Goal: Navigation & Orientation: Understand site structure

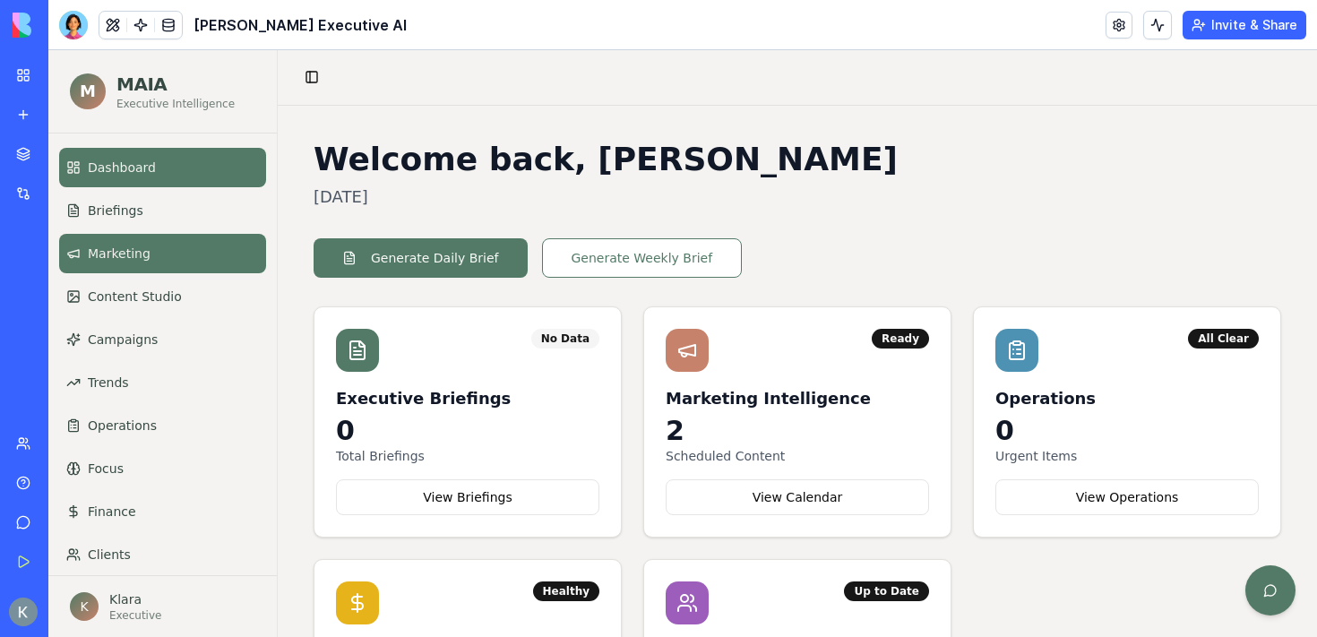
click at [171, 254] on link "Marketing" at bounding box center [162, 253] width 207 height 39
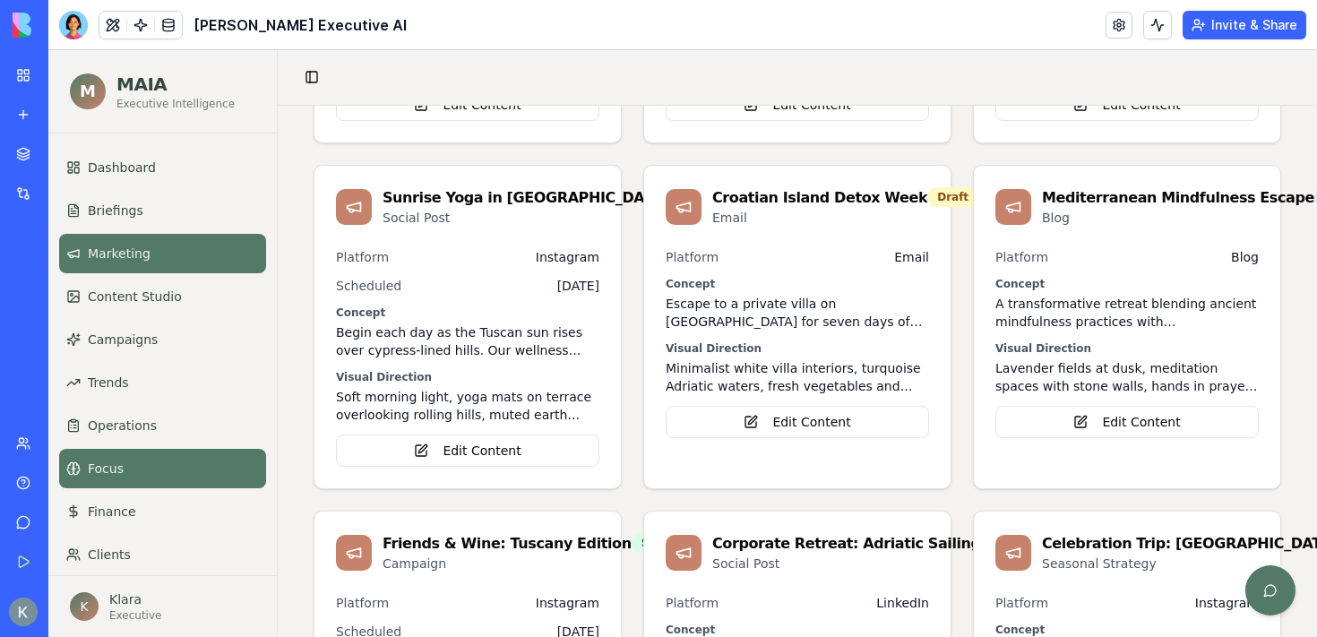
scroll to position [56, 0]
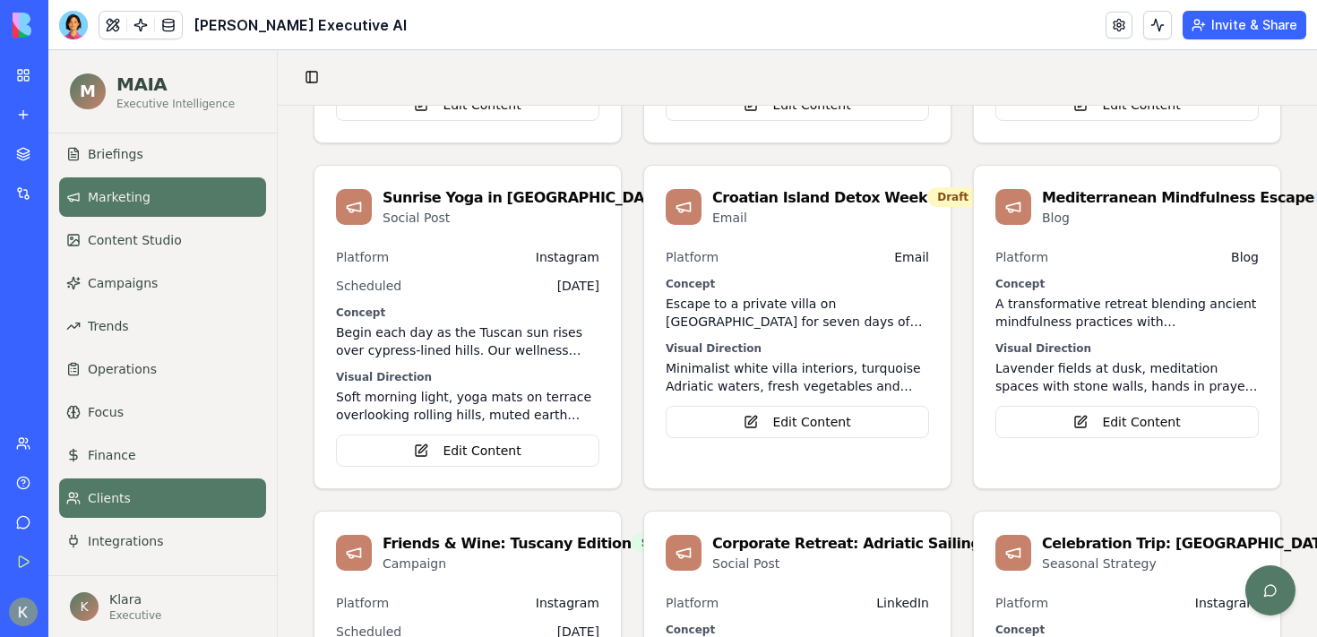
click at [116, 511] on link "Clients" at bounding box center [162, 497] width 207 height 39
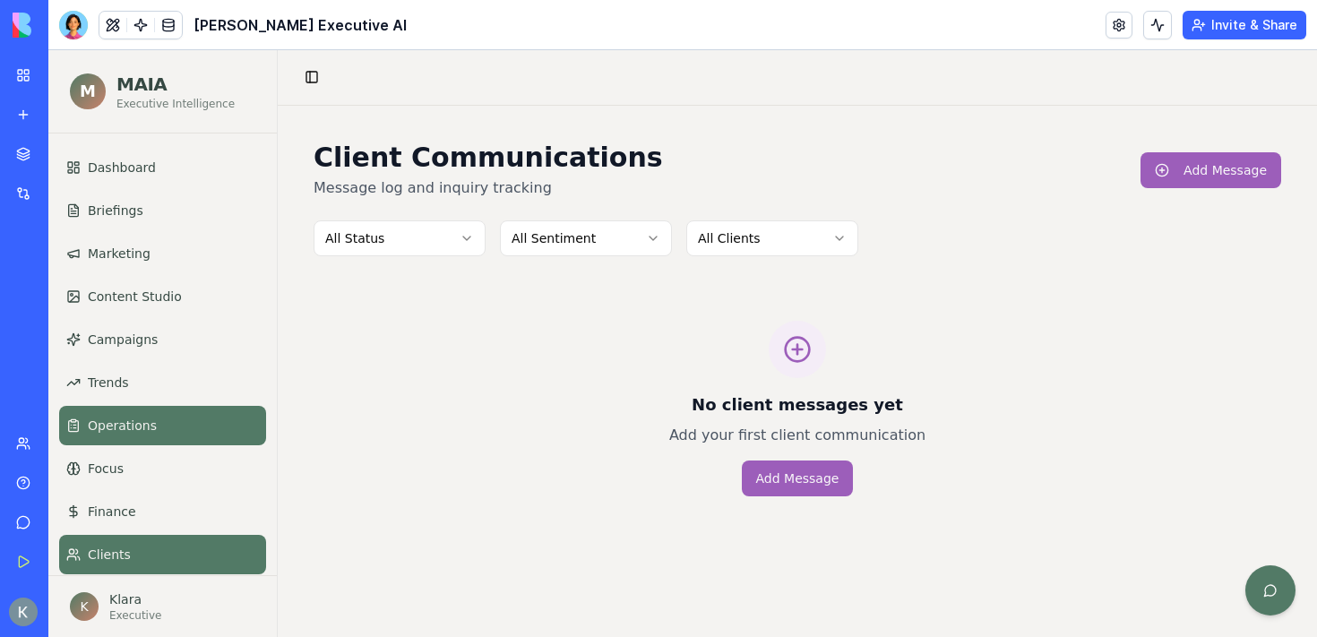
click at [151, 418] on span "Operations" at bounding box center [122, 425] width 69 height 18
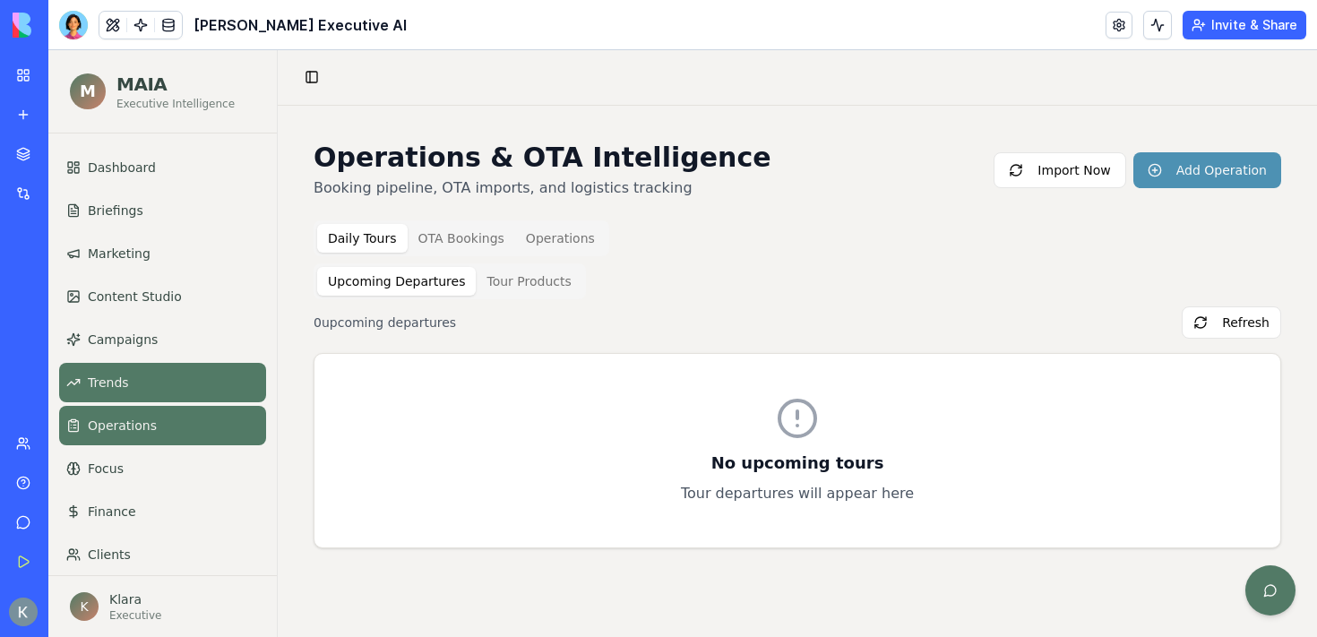
click at [140, 379] on link "Trends" at bounding box center [162, 382] width 207 height 39
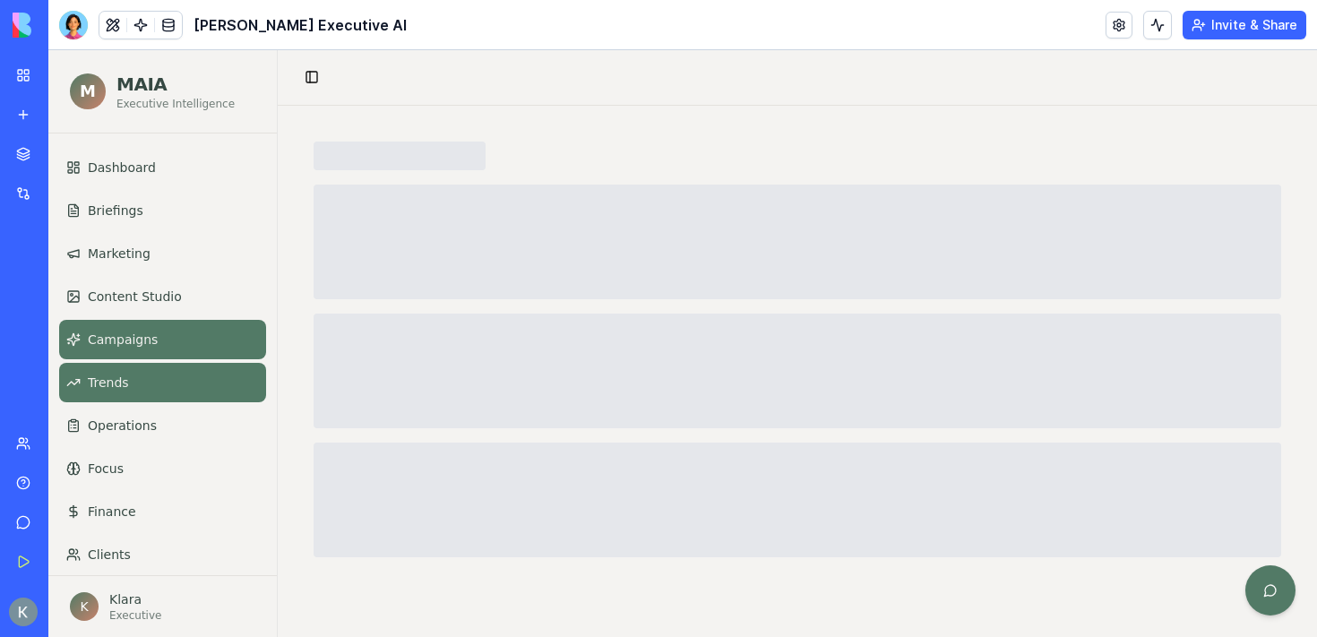
click at [145, 335] on span "Campaigns" at bounding box center [123, 339] width 70 height 18
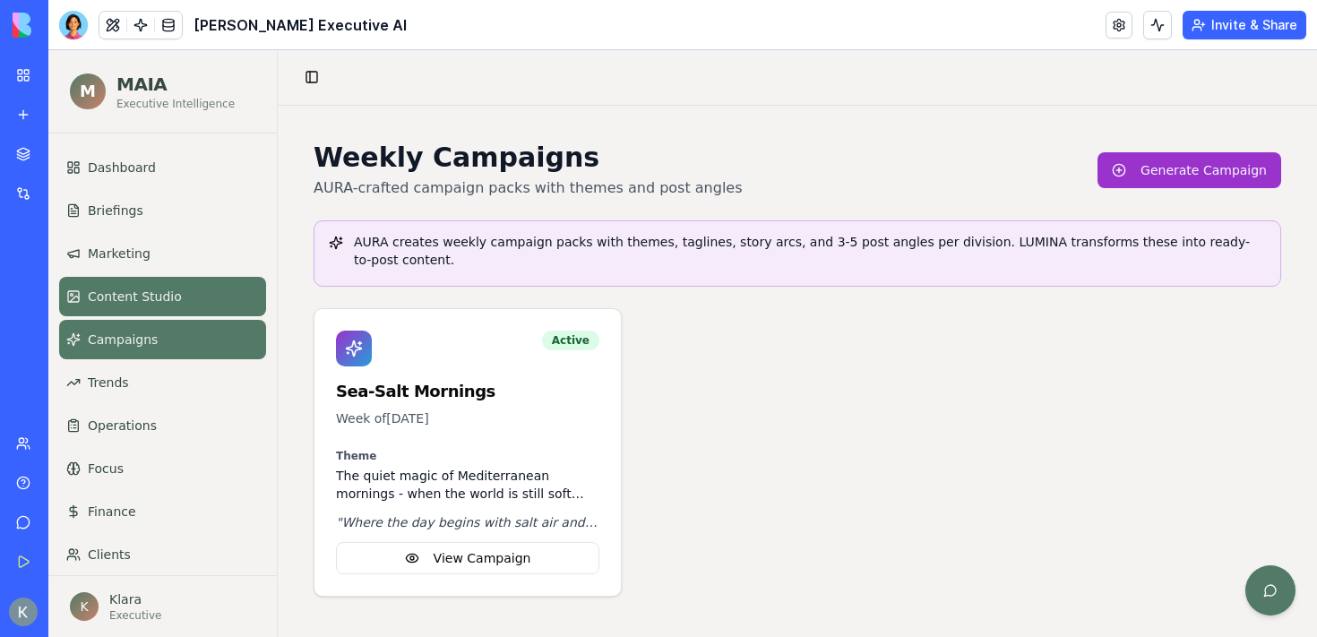
click at [193, 300] on link "Content Studio" at bounding box center [162, 296] width 207 height 39
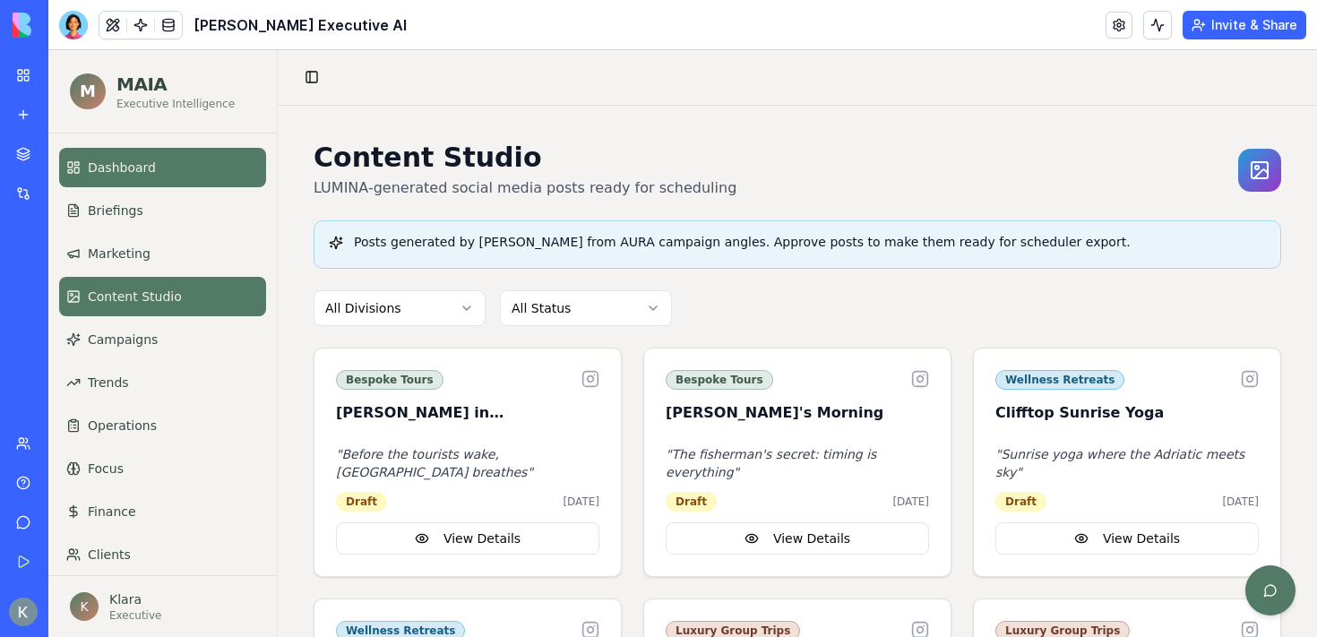
click at [161, 173] on link "Dashboard" at bounding box center [162, 167] width 207 height 39
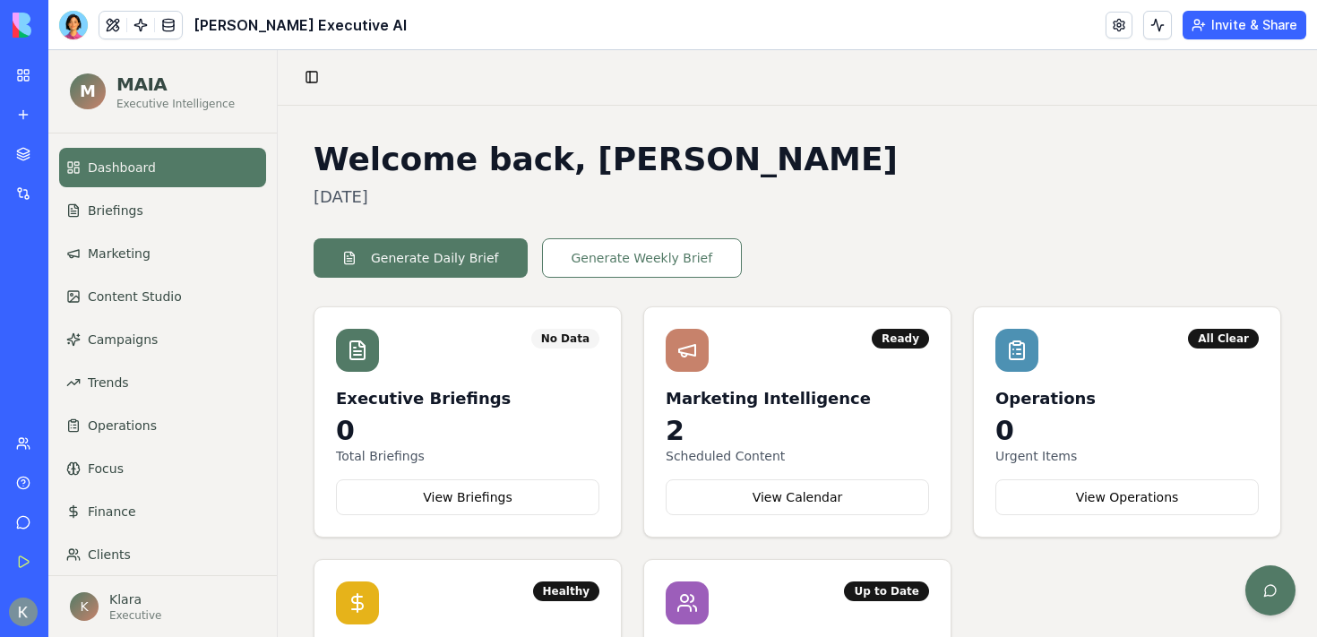
scroll to position [56, 0]
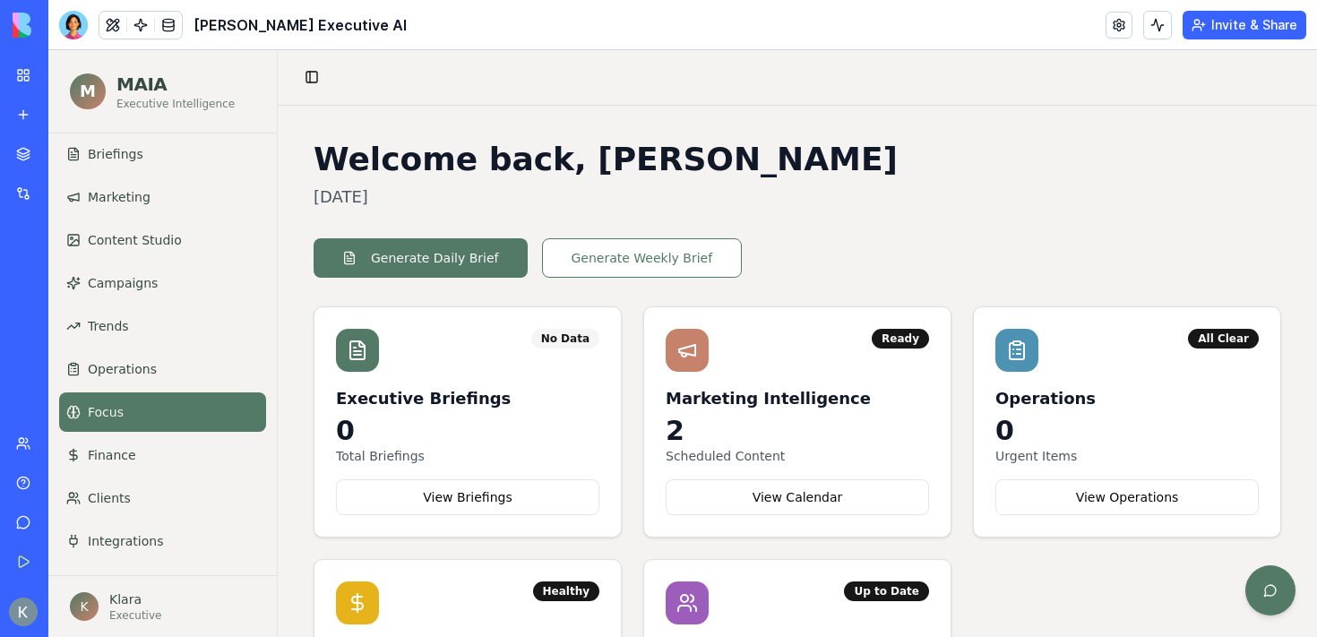
click at [147, 419] on link "Focus" at bounding box center [162, 411] width 207 height 39
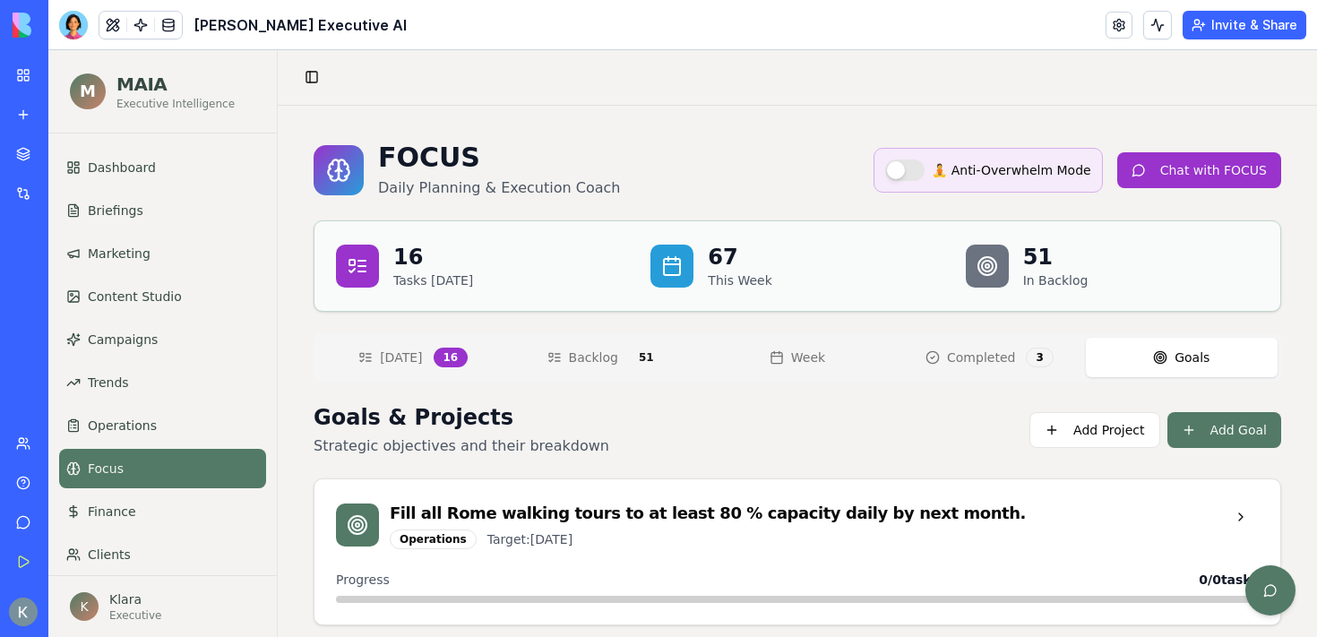
click at [1211, 351] on button "Goals" at bounding box center [1182, 357] width 192 height 39
